Goal: Task Accomplishment & Management: Manage account settings

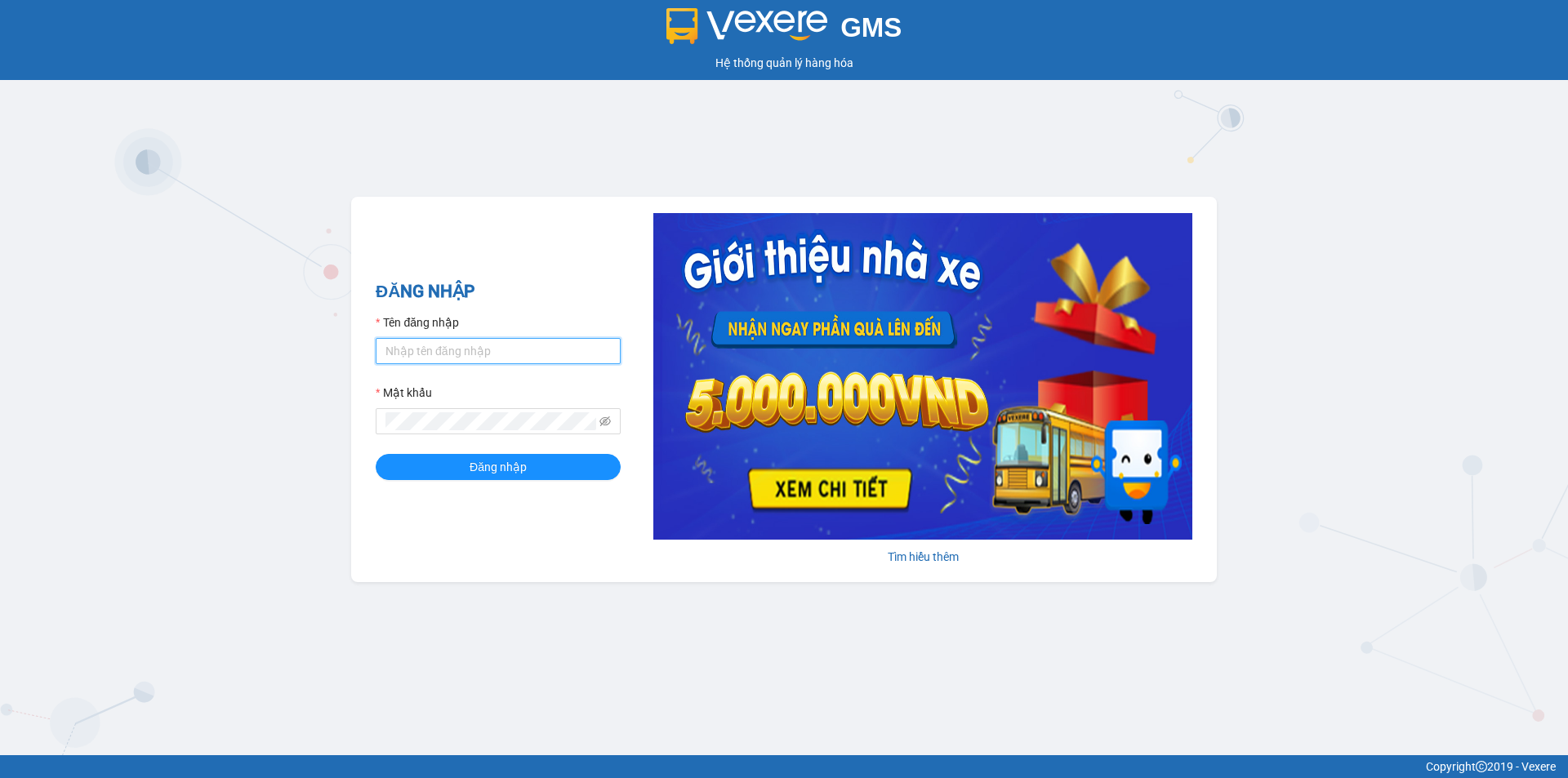
click at [528, 362] on input "Tên đăng nhập" at bounding box center [497, 352] width 245 height 26
type input "baotran.namhailimo"
click at [519, 436] on form "Tên đăng nhập baotran.namhailimo Mật khẩu Đăng nhập" at bounding box center [497, 397] width 245 height 166
click at [375, 454] on button "Đăng nhập" at bounding box center [497, 467] width 245 height 26
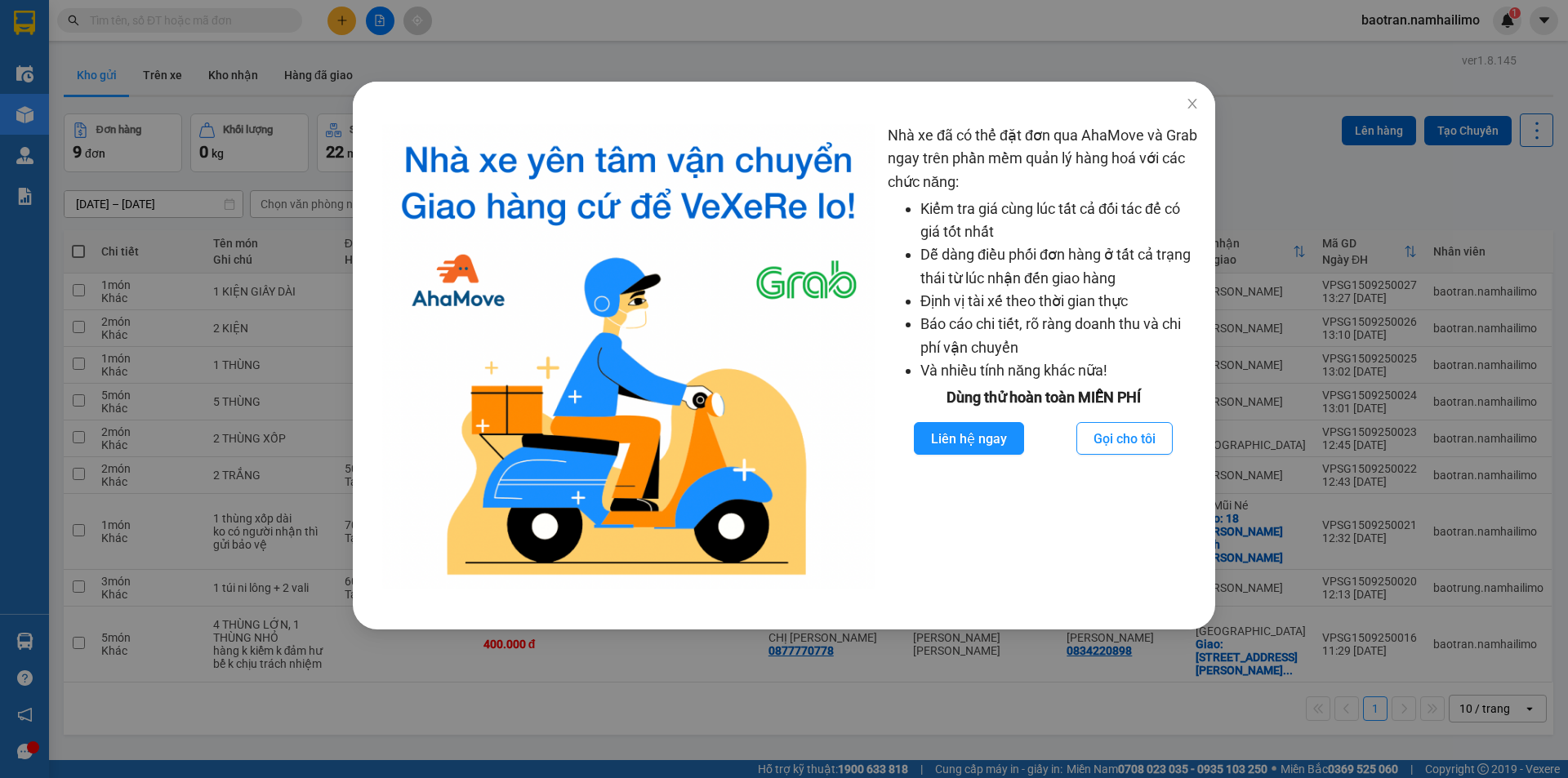
click at [284, 207] on div "Nhà xe đã có thể đặt đơn qua AhaMove và Grab ngay trên phần mềm quản lý hàng ho…" at bounding box center [784, 389] width 1568 height 778
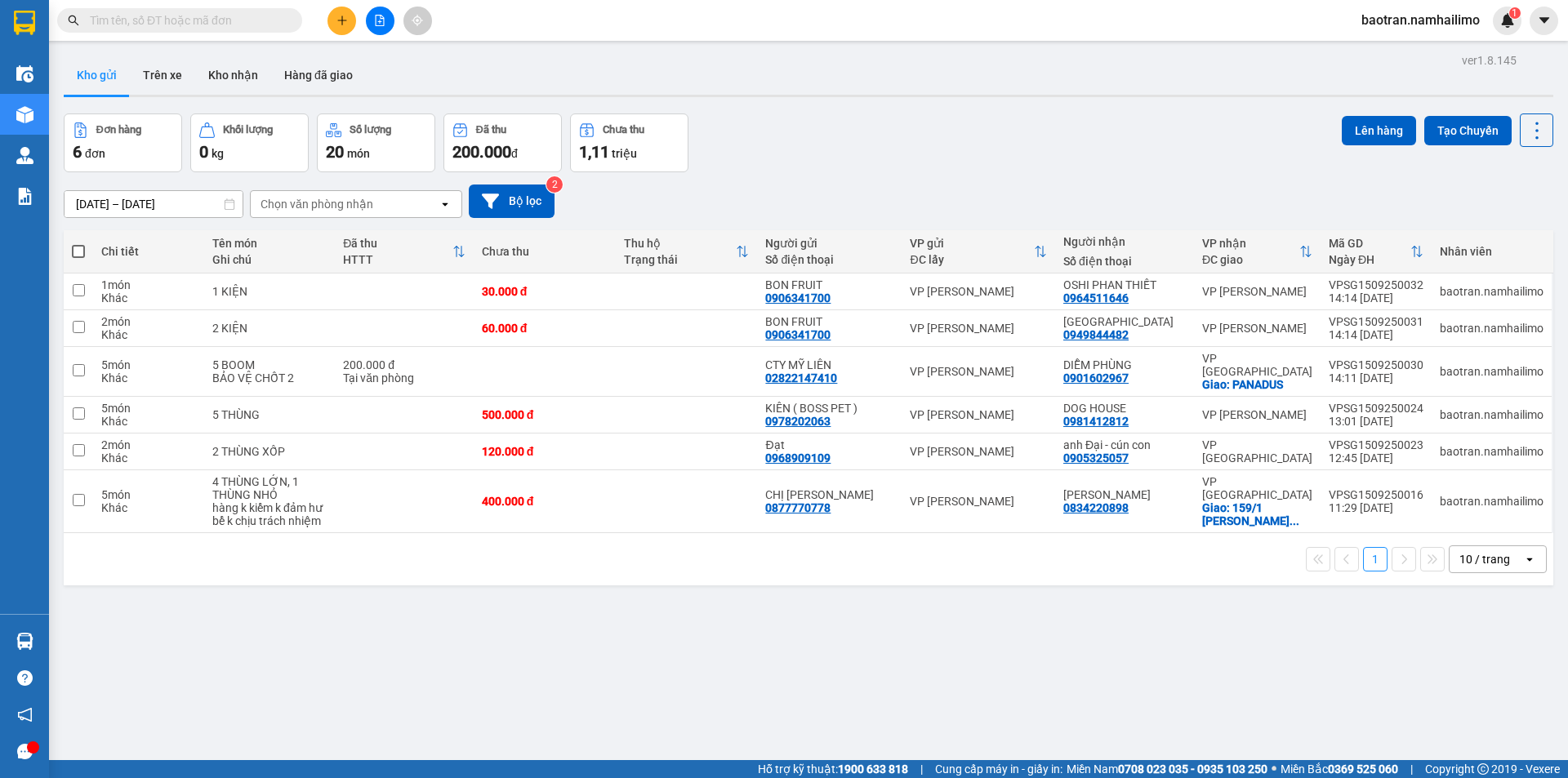
click at [622, 661] on div "ver 1.8.145 Kho gửi Trên xe Kho nhận Hàng đã giao Đơn hàng 6 đơn Khối lượng 0 k…" at bounding box center [808, 438] width 1503 height 778
click at [1370, 17] on span "baotran.namhailimo" at bounding box center [1420, 20] width 145 height 21
click at [1384, 59] on span "Đăng xuất" at bounding box center [1429, 50] width 110 height 18
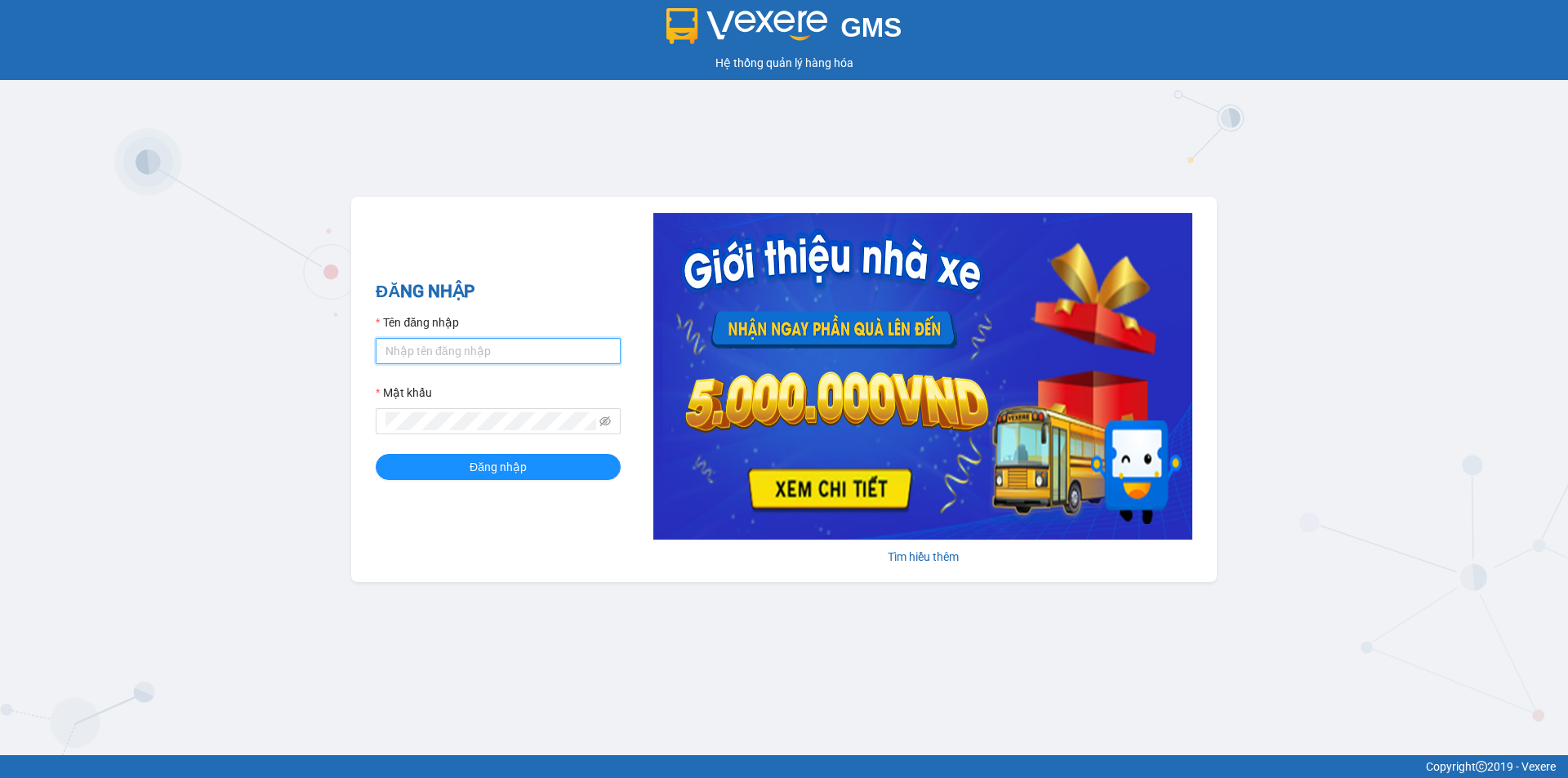
click at [464, 343] on input "Tên đăng nhập" at bounding box center [497, 352] width 245 height 26
type input "anhkha.namhailimo"
click at [412, 410] on span at bounding box center [497, 422] width 245 height 26
click at [375, 454] on button "Đăng nhập" at bounding box center [497, 467] width 245 height 26
